Goal: Transaction & Acquisition: Purchase product/service

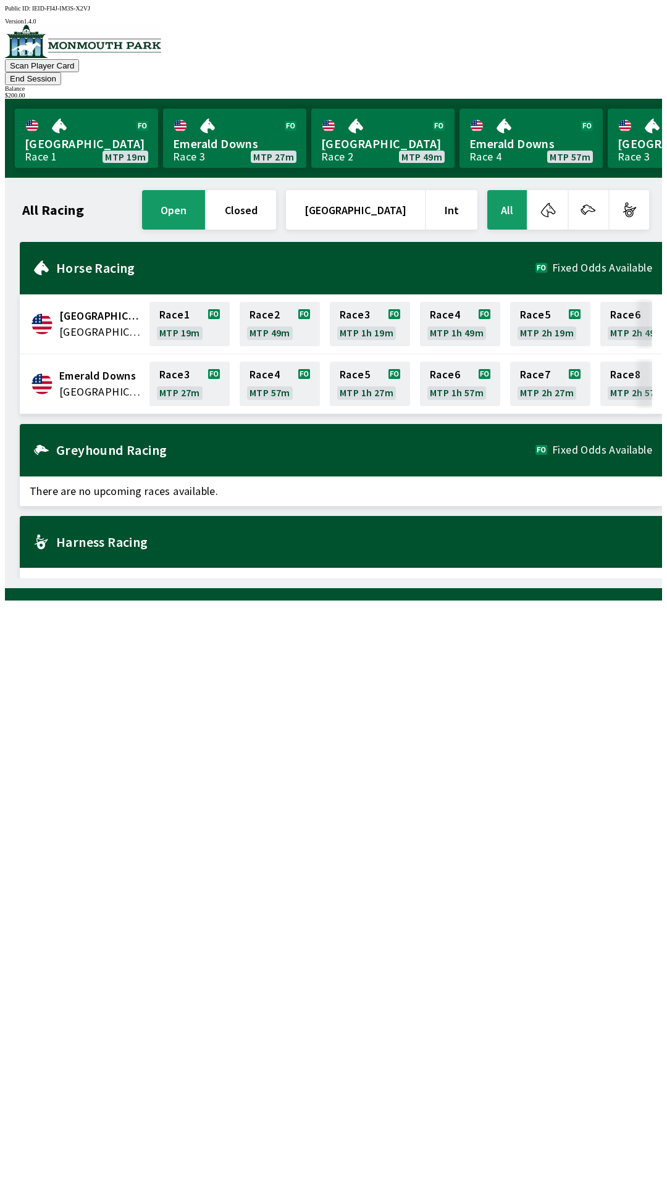
click at [610, 92] on div "$ 200.00" at bounding box center [333, 95] width 657 height 7
click at [61, 72] on button "End Session" at bounding box center [33, 78] width 56 height 13
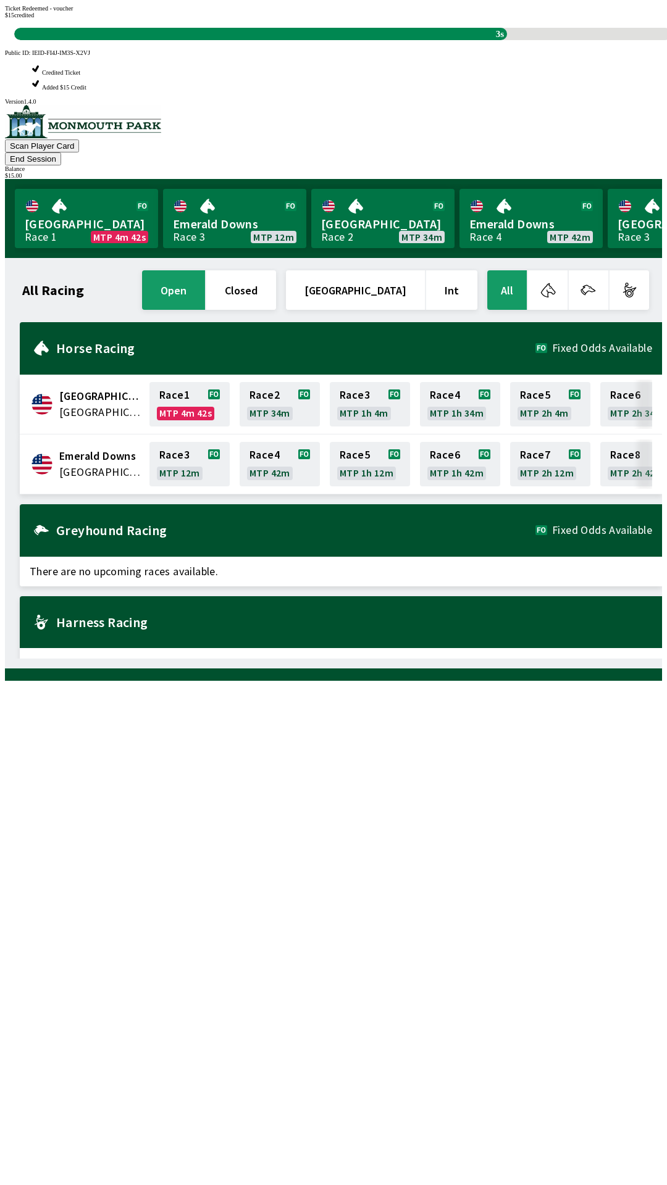
click at [101, 268] on div "All Racing open closed [GEOGRAPHIC_DATA] Int All [GEOGRAPHIC_DATA] [GEOGRAPHIC_…" at bounding box center [338, 463] width 647 height 391
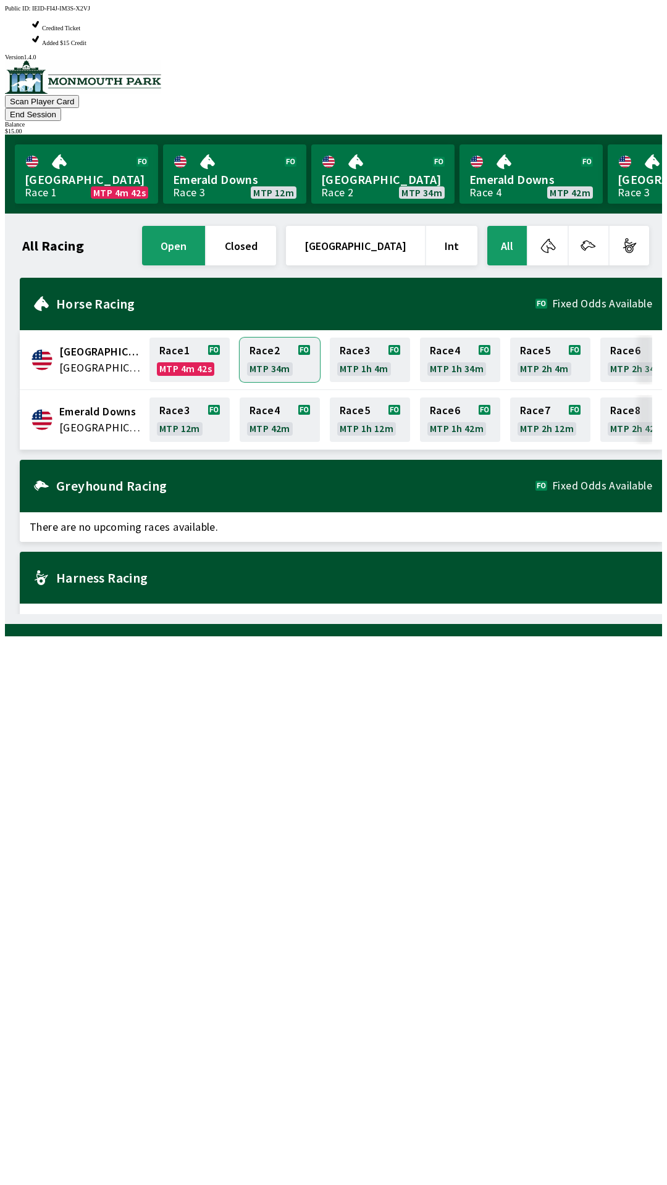
click at [267, 338] on link "Race 2 MTP 34m" at bounding box center [279, 360] width 80 height 44
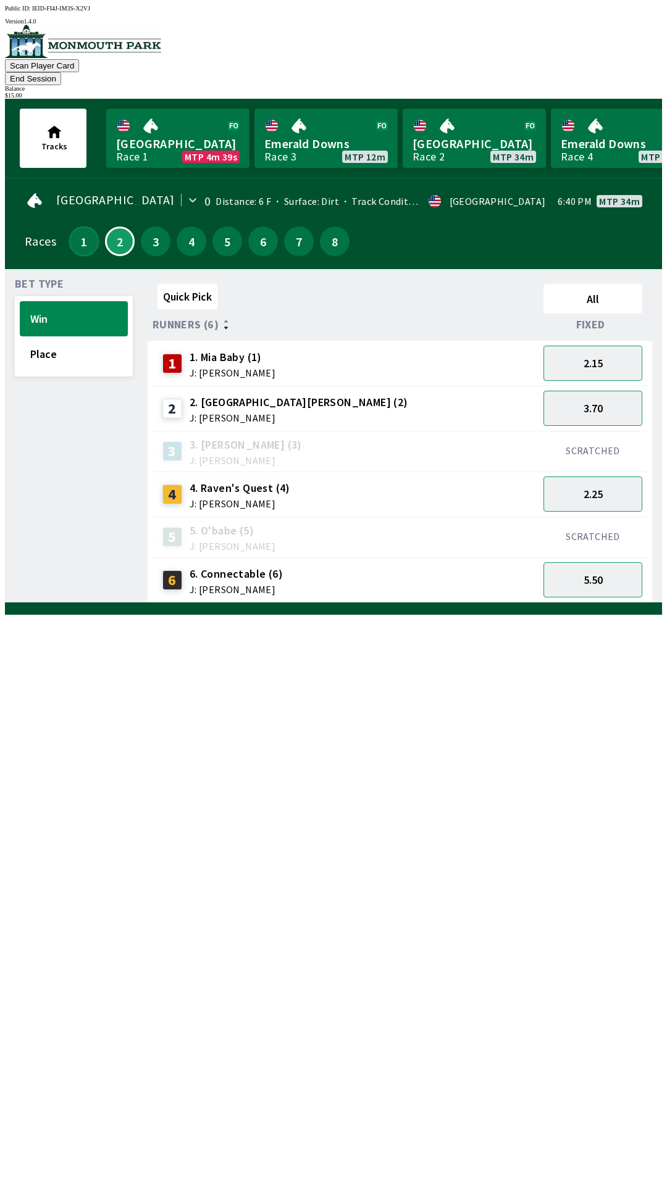
click at [80, 227] on button "1" at bounding box center [84, 242] width 30 height 30
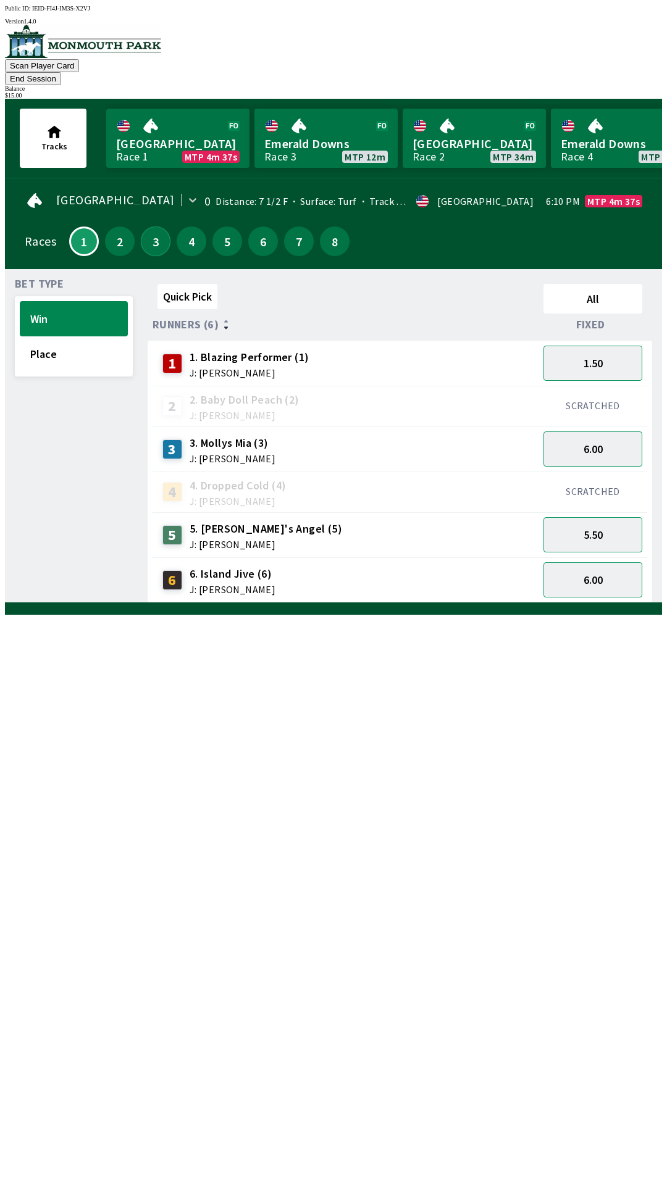
click at [154, 227] on button "3" at bounding box center [156, 242] width 30 height 30
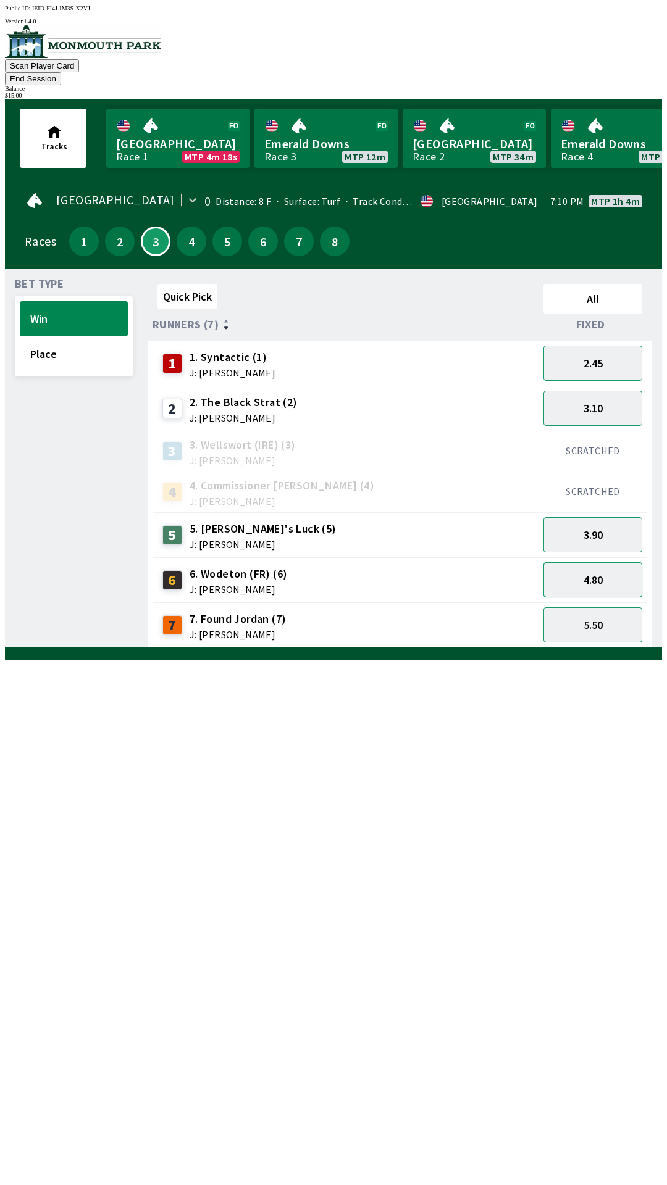
click at [586, 564] on button "4.80" at bounding box center [592, 579] width 99 height 35
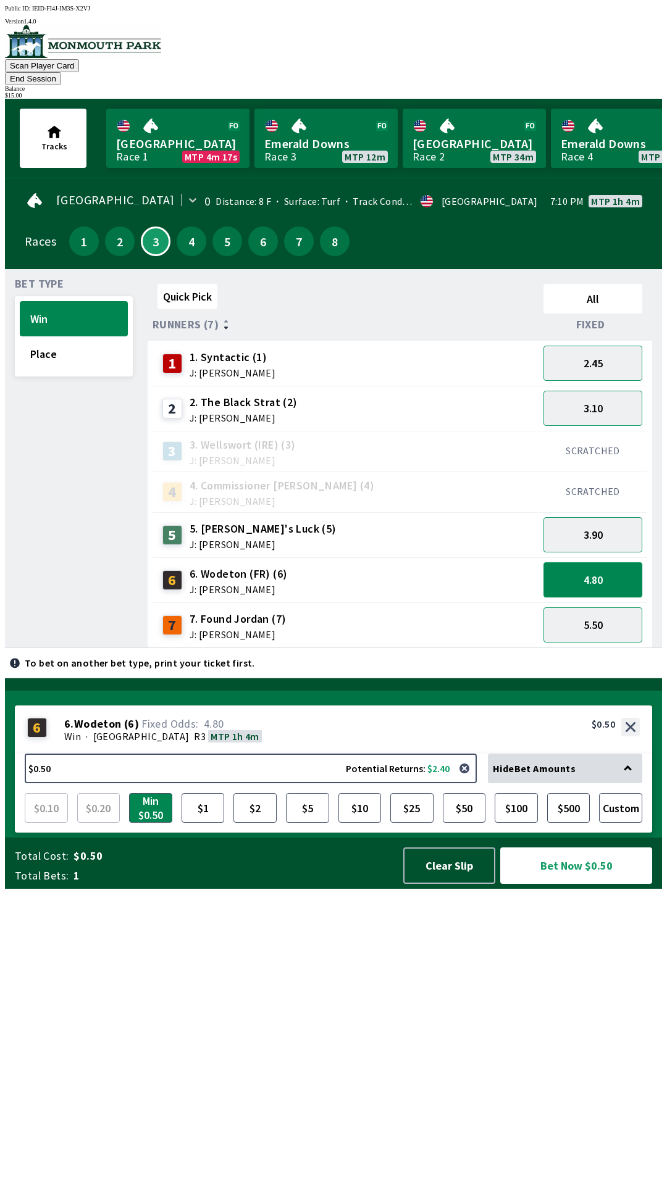
click at [609, 564] on button "4.80" at bounding box center [592, 579] width 99 height 35
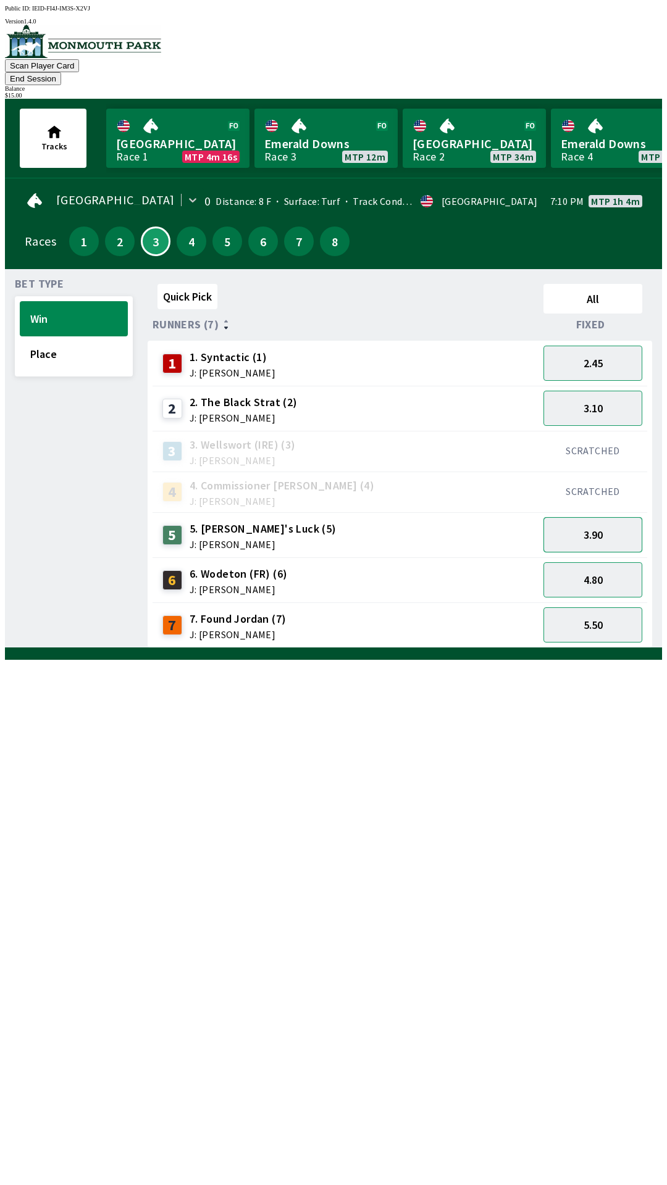
click at [604, 519] on button "3.90" at bounding box center [592, 534] width 99 height 35
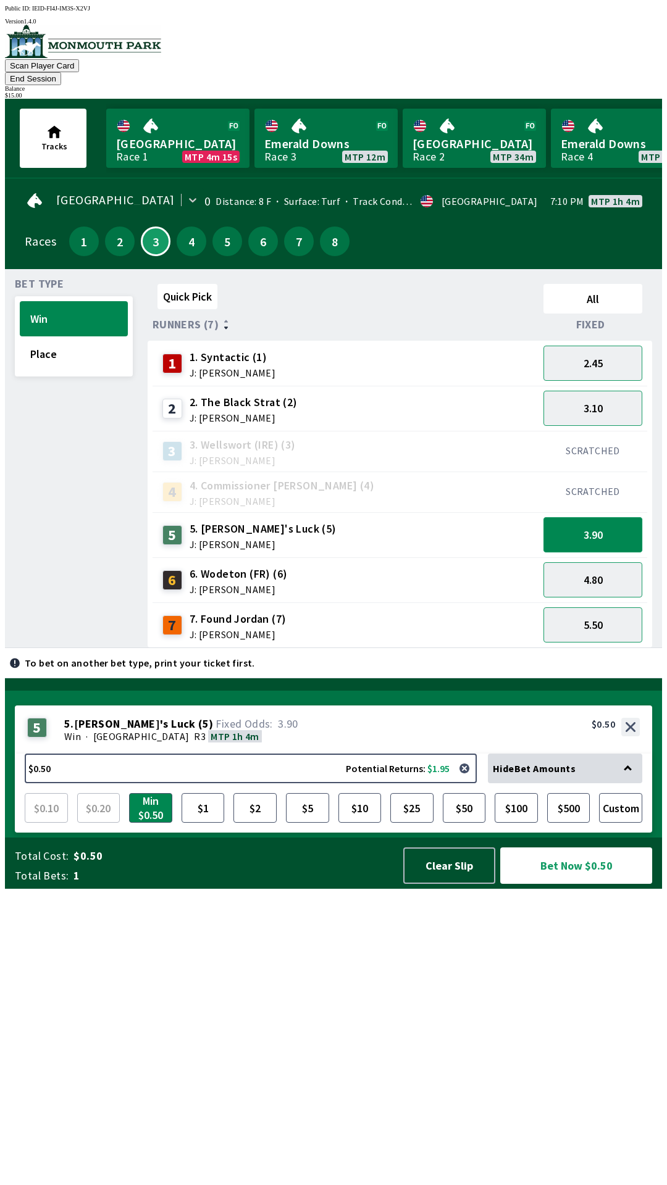
click at [614, 520] on button "3.90" at bounding box center [592, 534] width 99 height 35
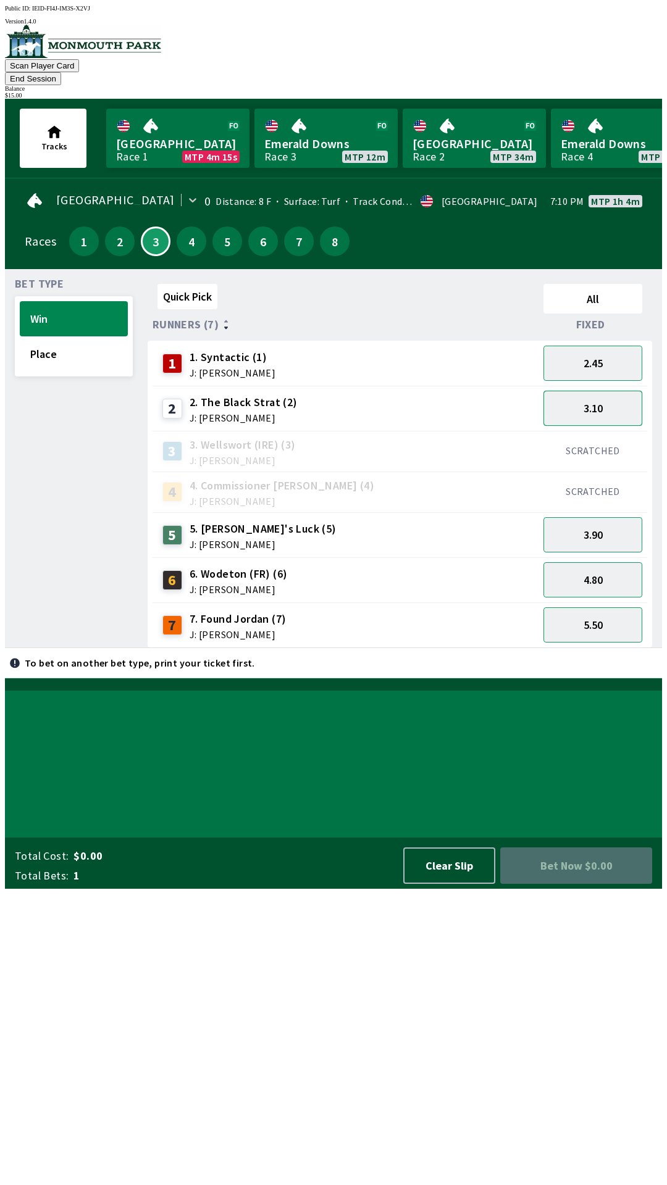
click at [615, 394] on button "3.10" at bounding box center [592, 408] width 99 height 35
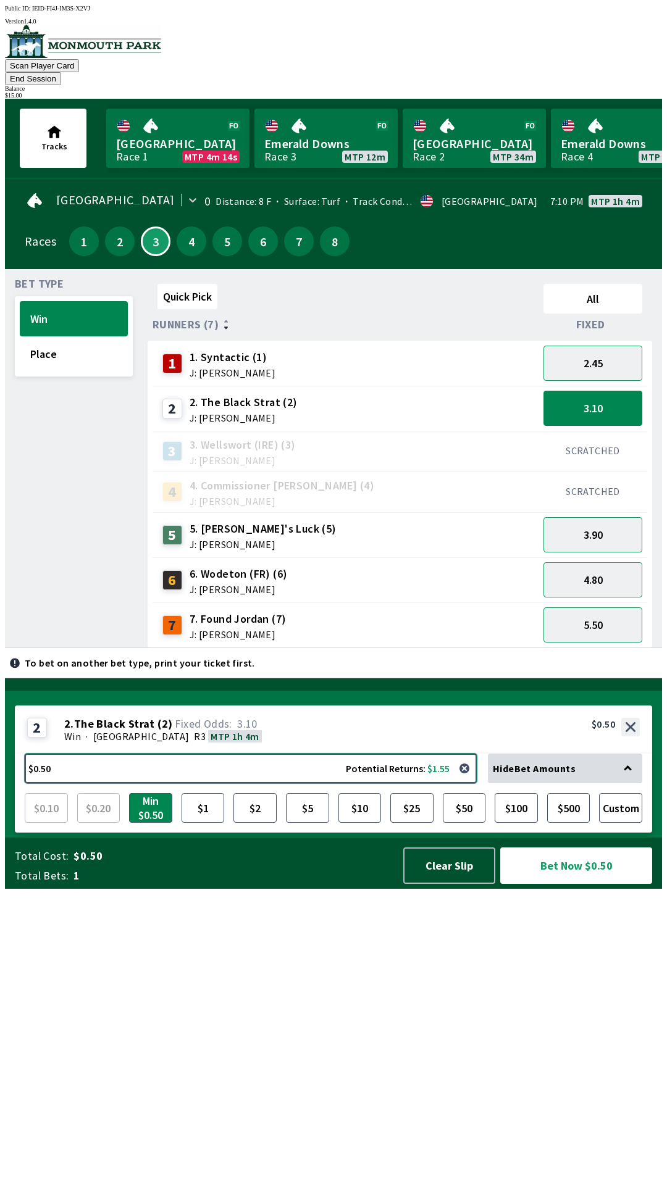
click at [246, 783] on button "$0.50 Potential Returns: $1.55" at bounding box center [251, 769] width 452 height 30
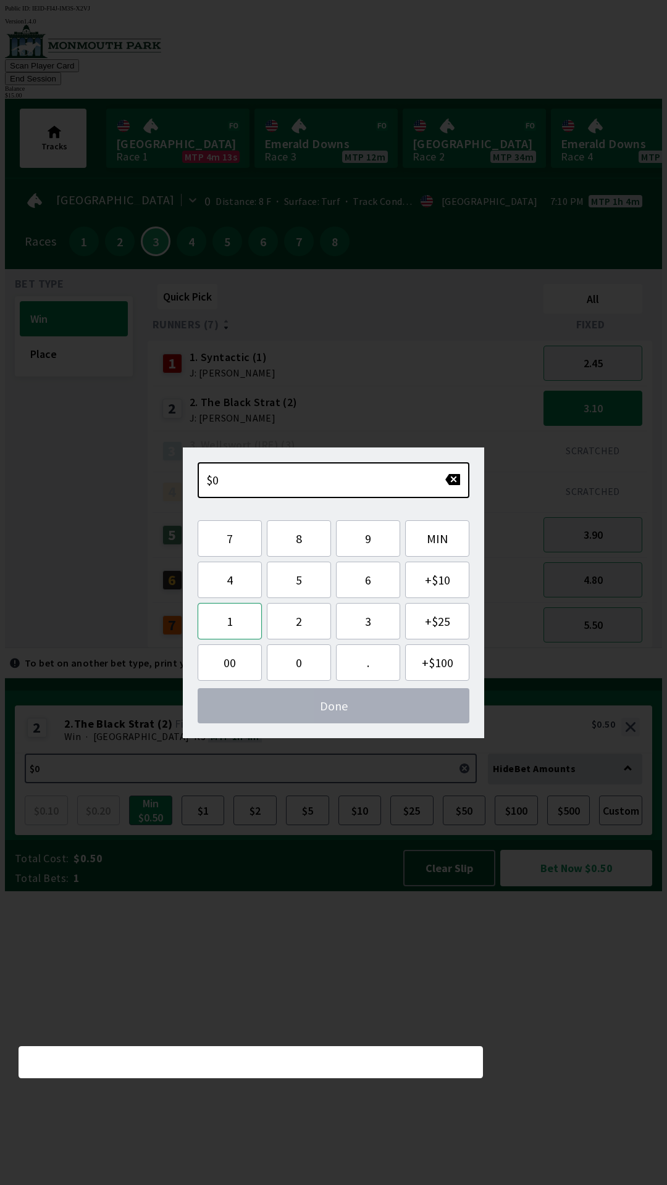
click at [223, 625] on button "1" at bounding box center [230, 621] width 64 height 36
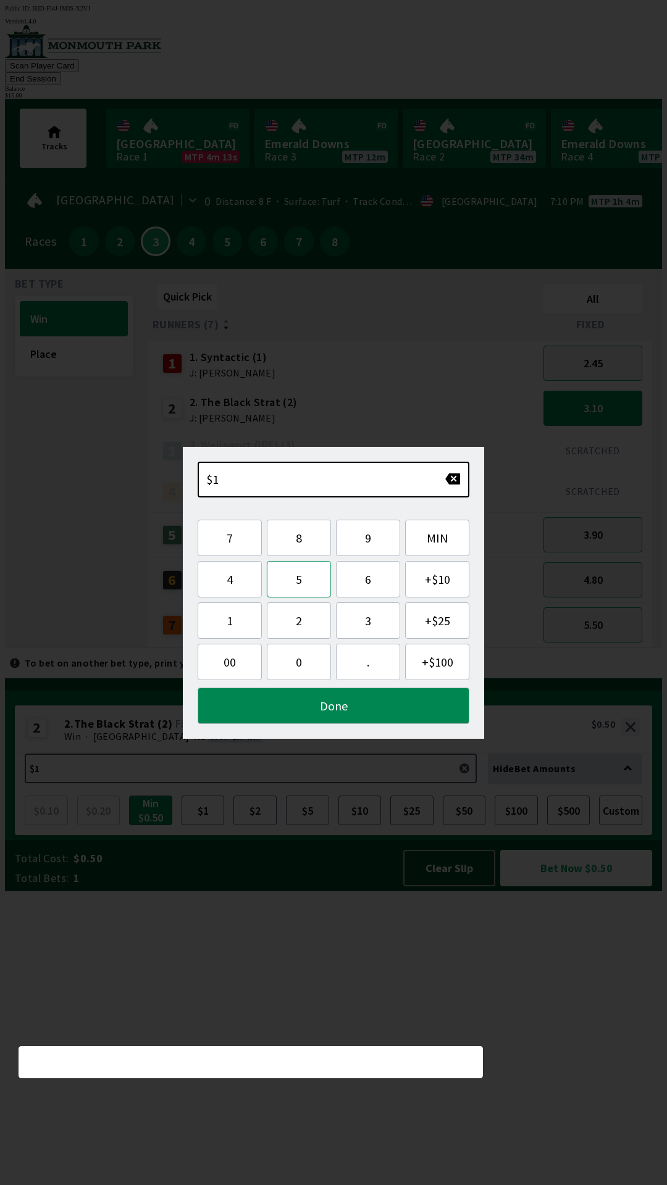
click at [304, 581] on button "5" at bounding box center [299, 579] width 64 height 36
click at [356, 715] on button "Done" at bounding box center [334, 706] width 272 height 36
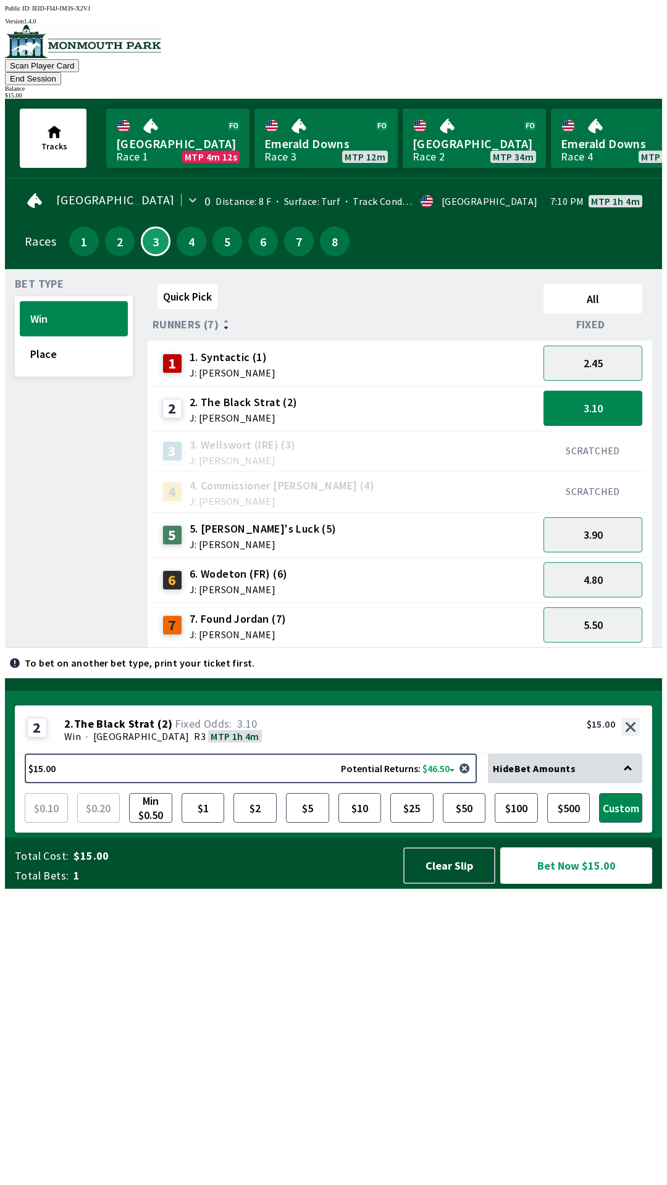
click at [559, 884] on button "Bet Now $15.00" at bounding box center [576, 865] width 152 height 36
